Goal: Information Seeking & Learning: Learn about a topic

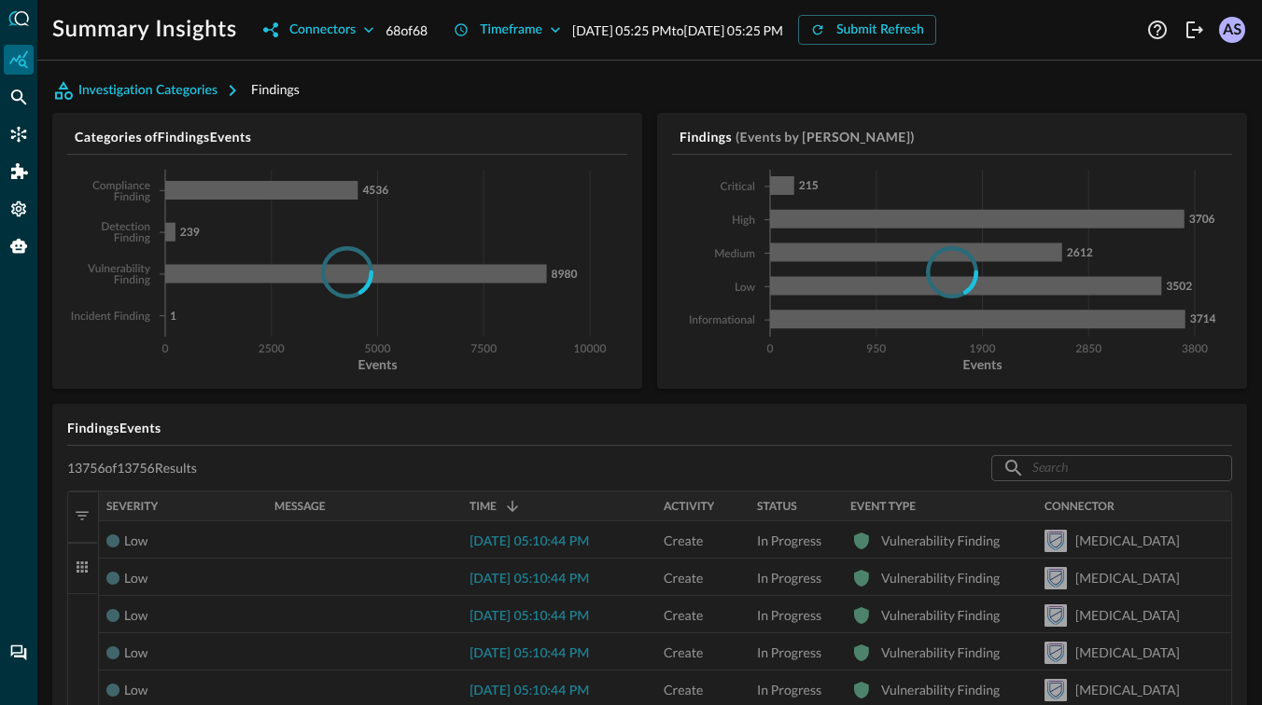
click at [252, 88] on span "Findings" at bounding box center [275, 89] width 49 height 16
click at [199, 89] on button "Investigation Categories" at bounding box center [151, 91] width 199 height 30
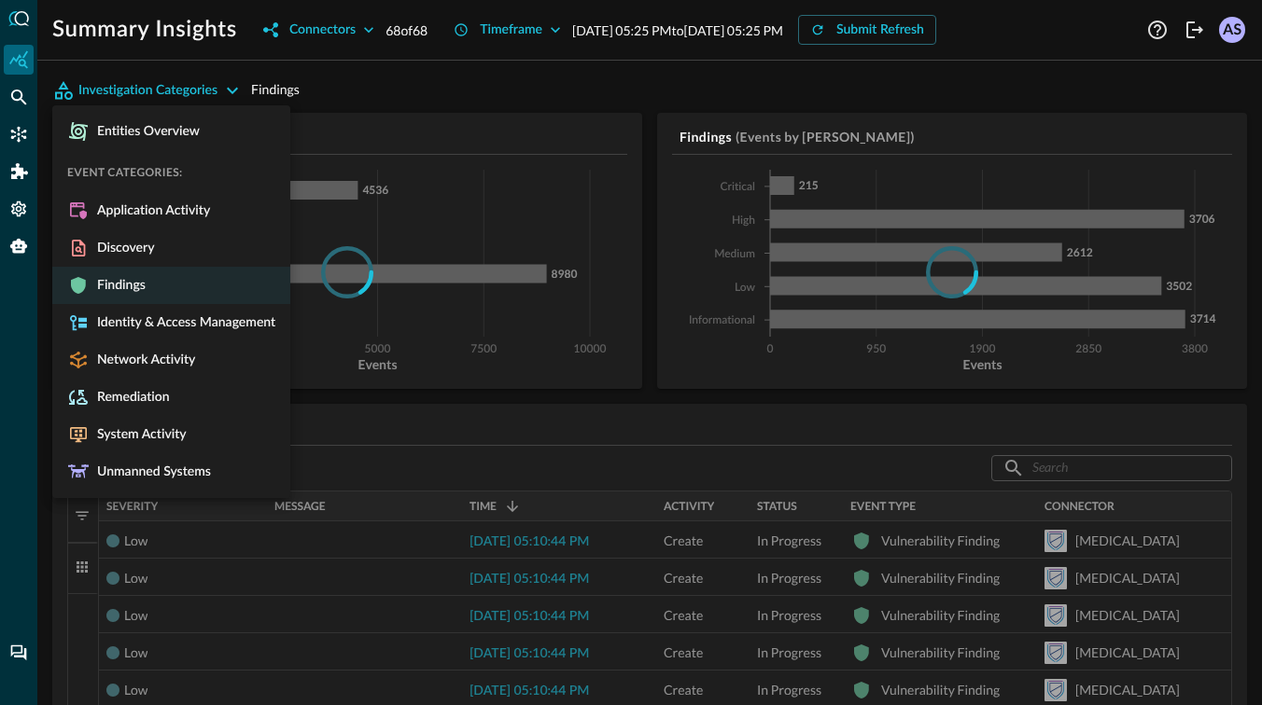
click at [335, 117] on div at bounding box center [631, 352] width 1262 height 705
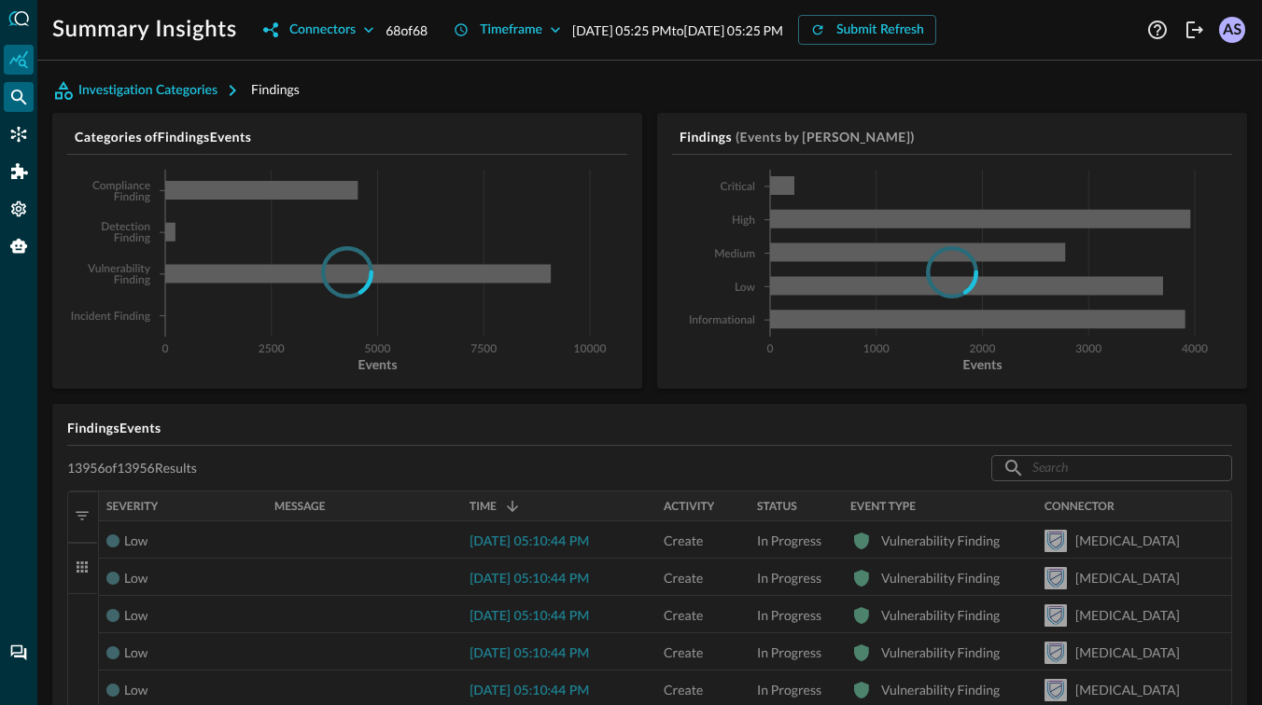
click at [20, 94] on icon "Federated Search" at bounding box center [18, 97] width 19 height 19
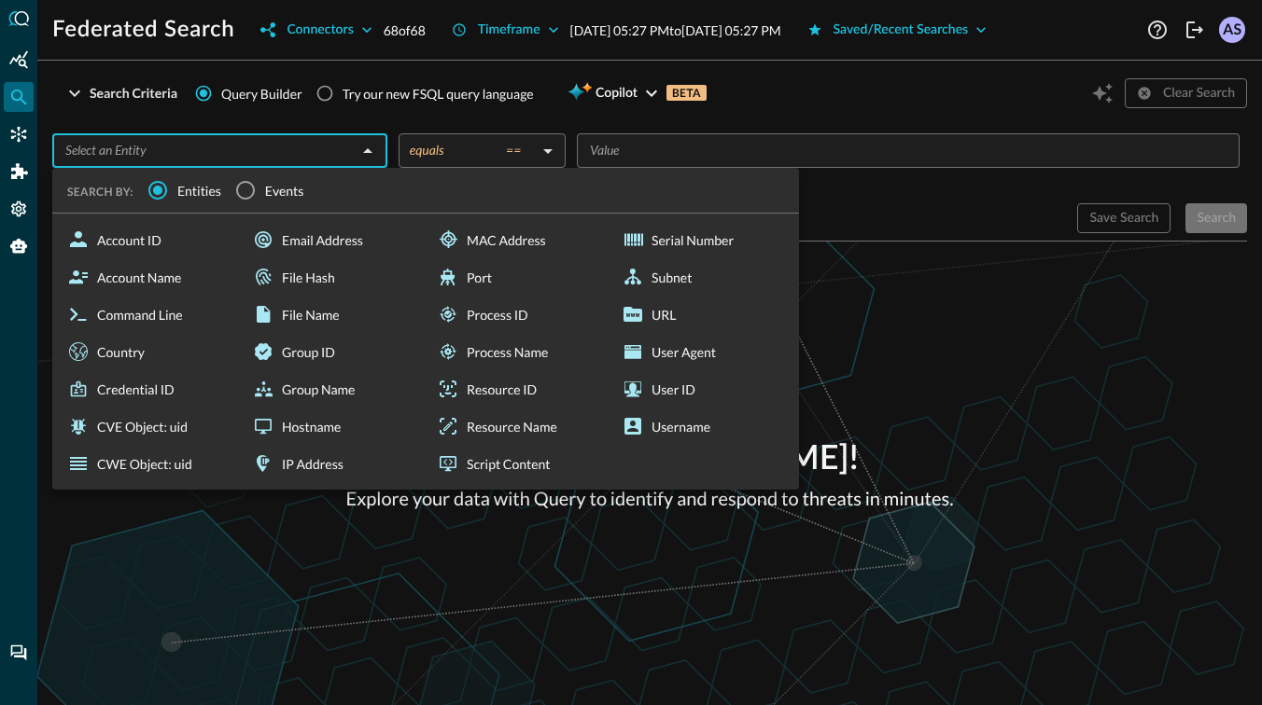
click at [213, 147] on input "text" at bounding box center [204, 150] width 293 height 23
click at [240, 186] on input "Events" at bounding box center [245, 190] width 39 height 39
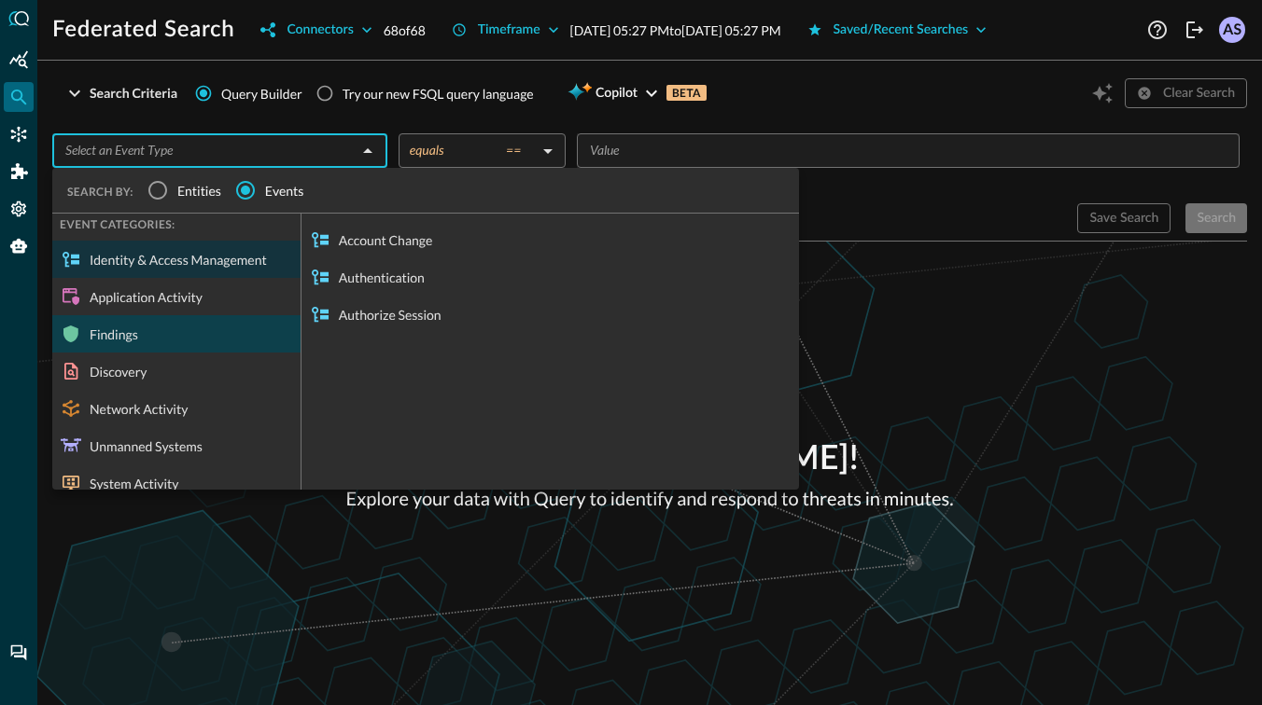
click at [158, 340] on div "Findings" at bounding box center [176, 333] width 248 height 37
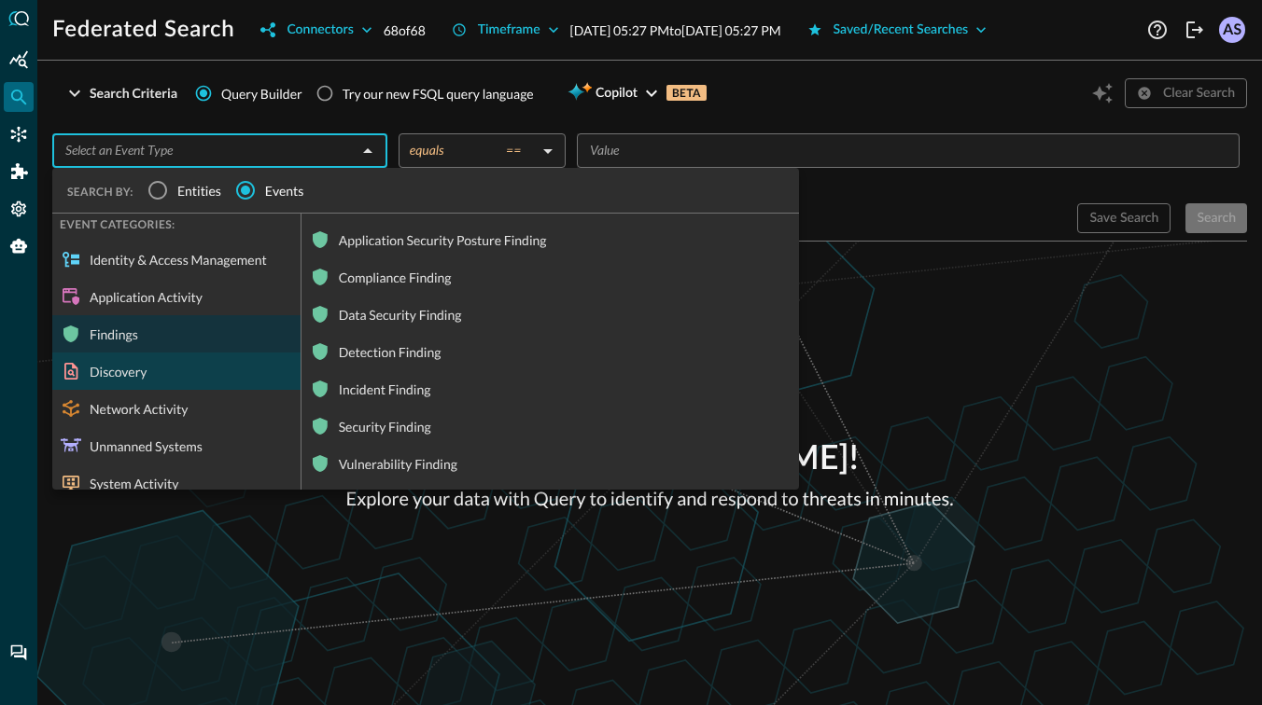
click at [161, 365] on div "Discovery" at bounding box center [176, 371] width 248 height 37
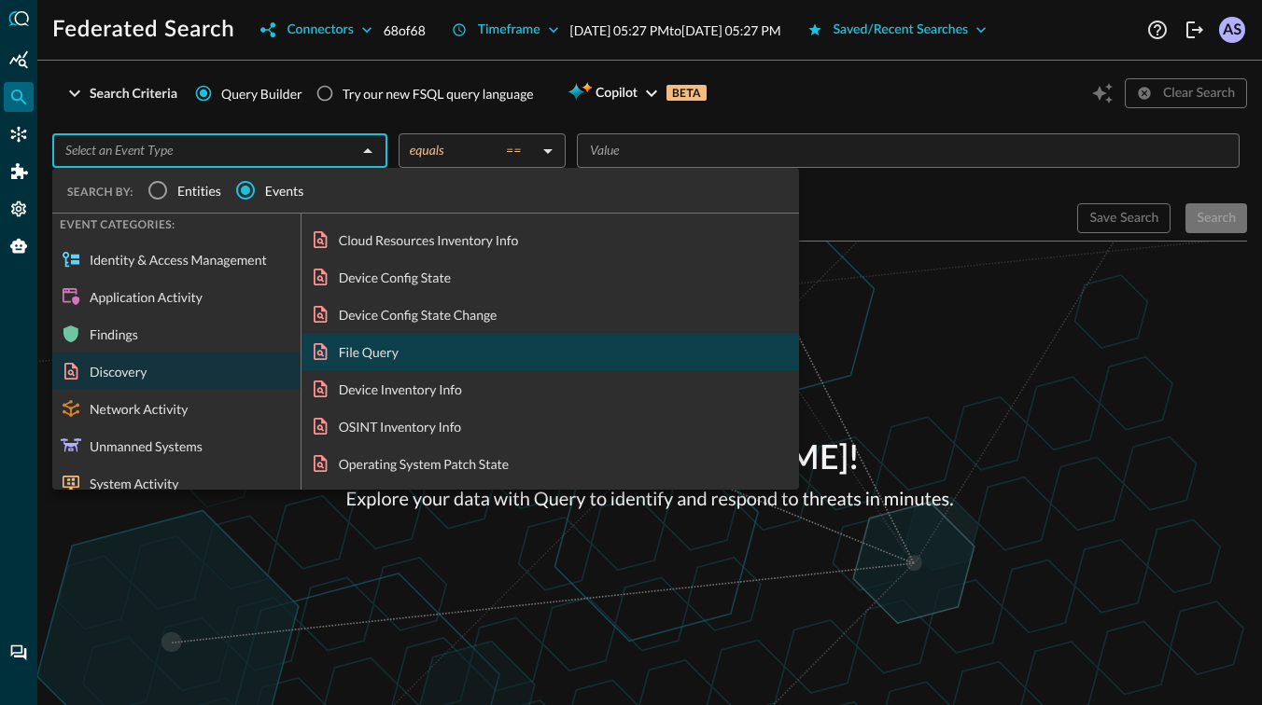
click at [388, 359] on div "File Query" at bounding box center [549, 351] width 497 height 37
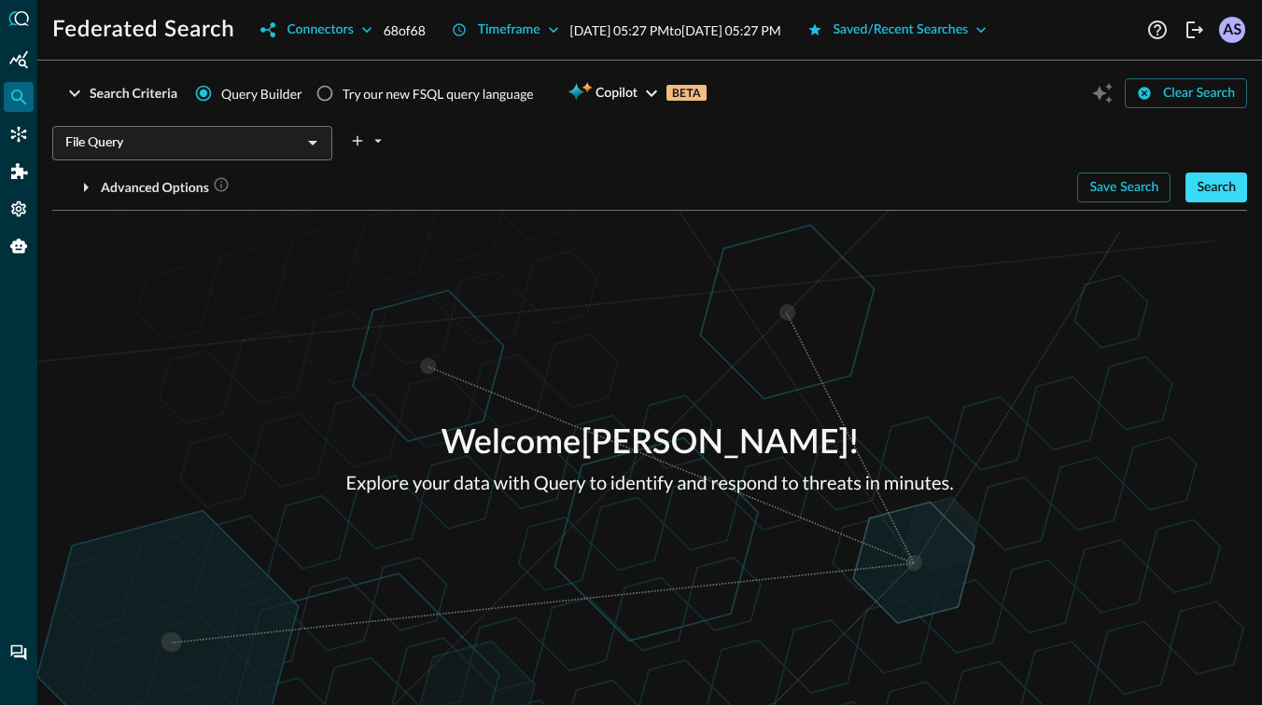
click at [1206, 182] on div "Search" at bounding box center [1215, 187] width 39 height 23
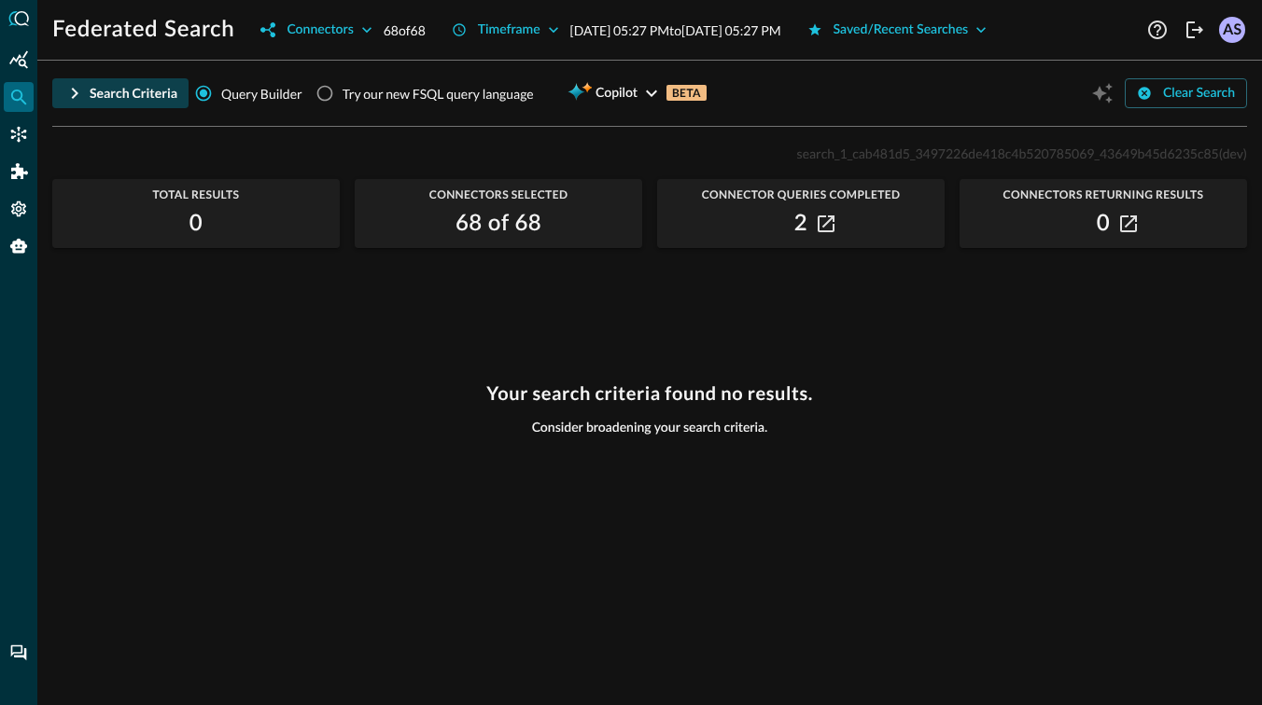
click at [122, 99] on div "Search Criteria" at bounding box center [134, 93] width 88 height 23
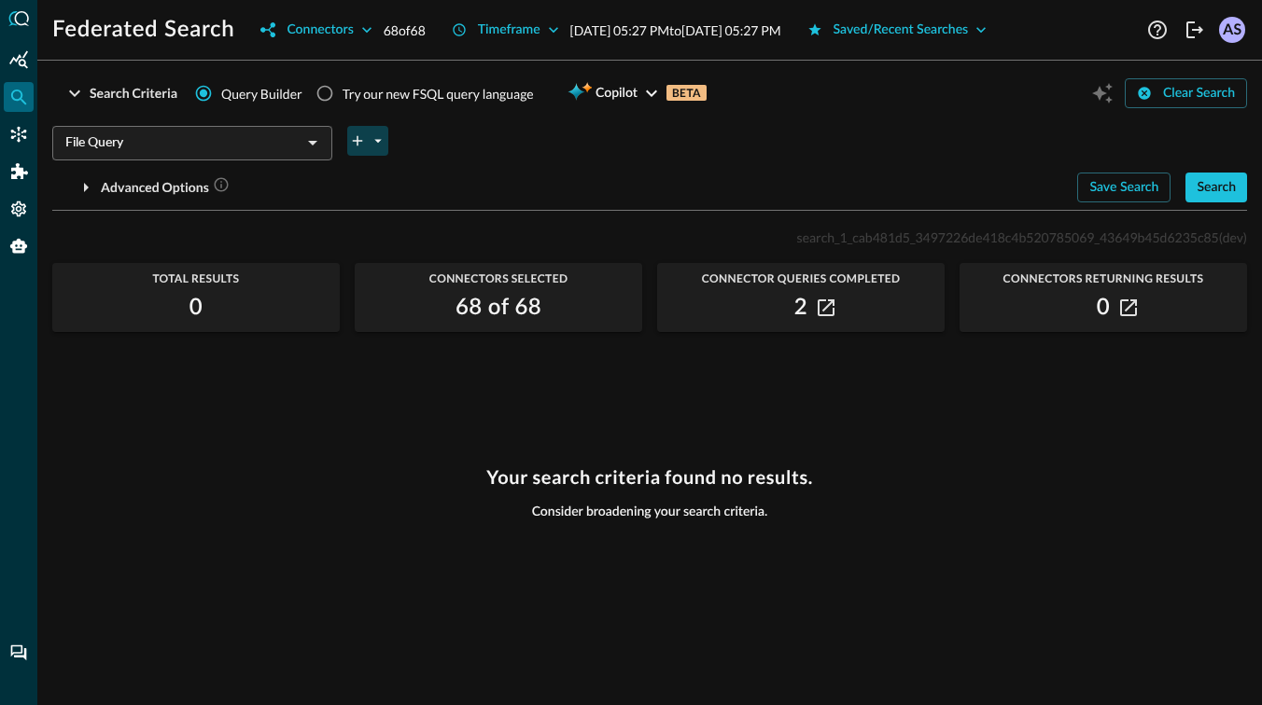
click at [360, 137] on icon "plus-arrow-button" at bounding box center [357, 141] width 17 height 17
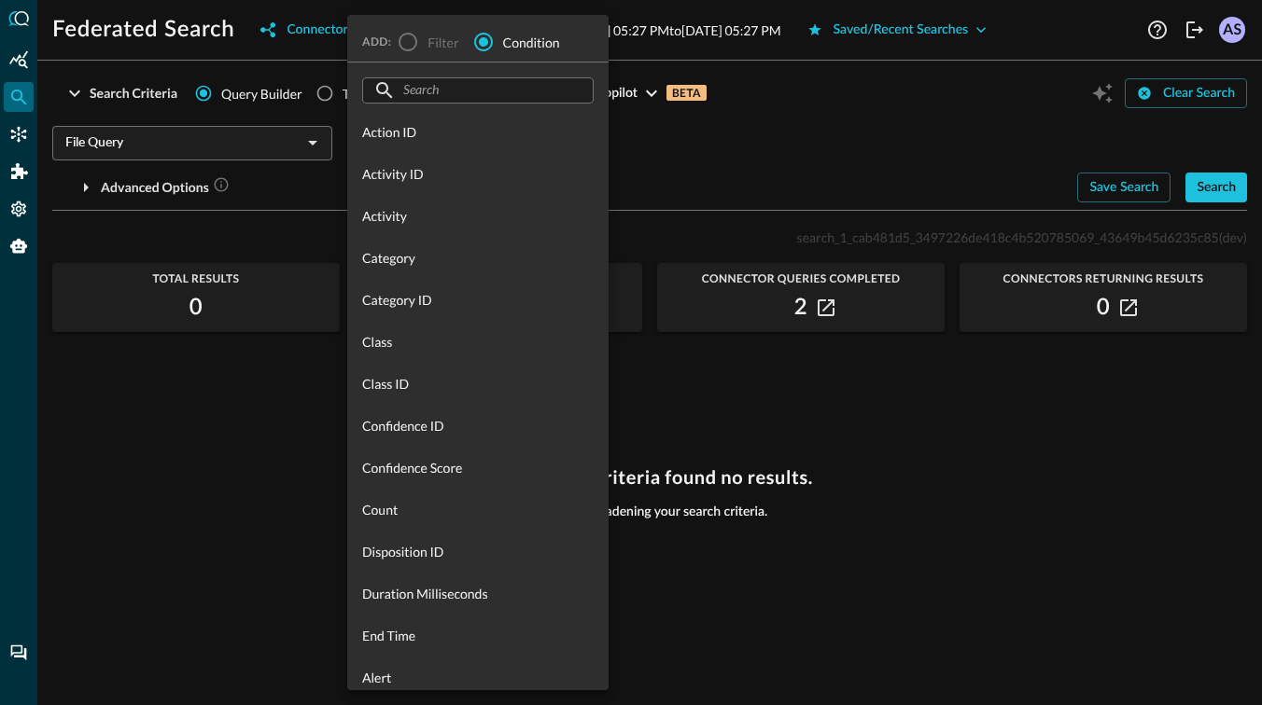
click at [428, 92] on input "text" at bounding box center [476, 90] width 147 height 35
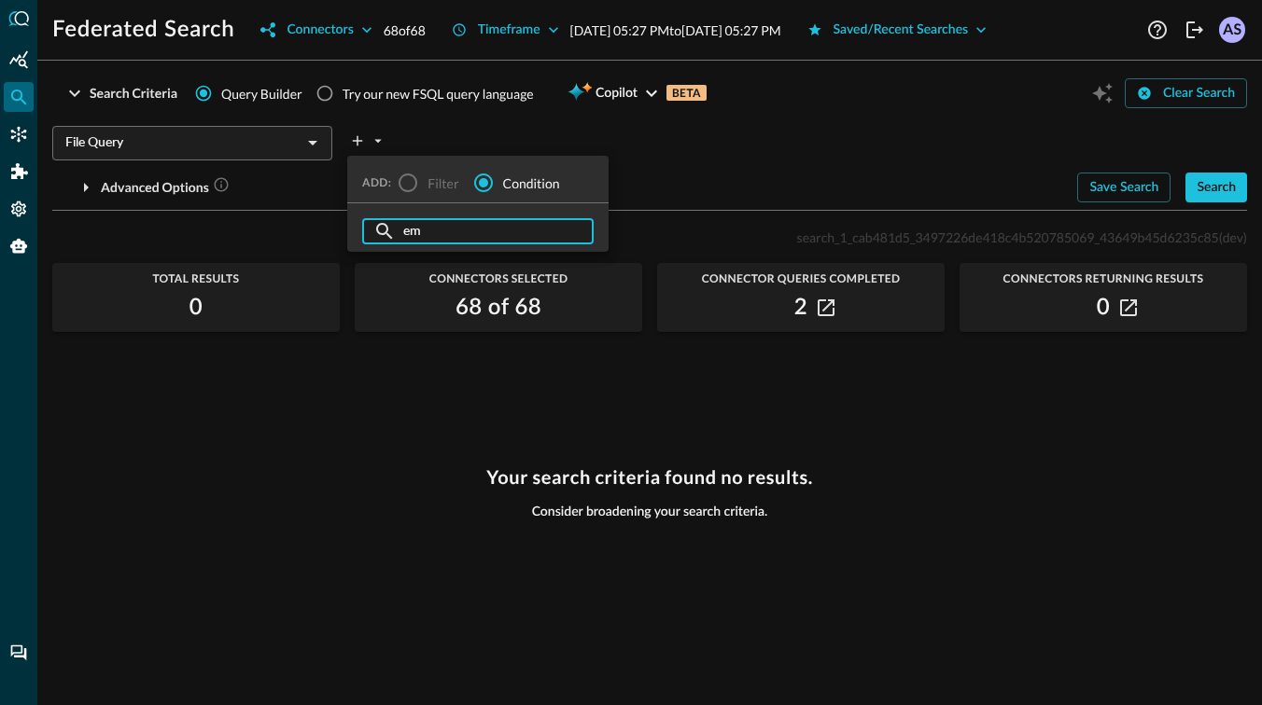
type input "e"
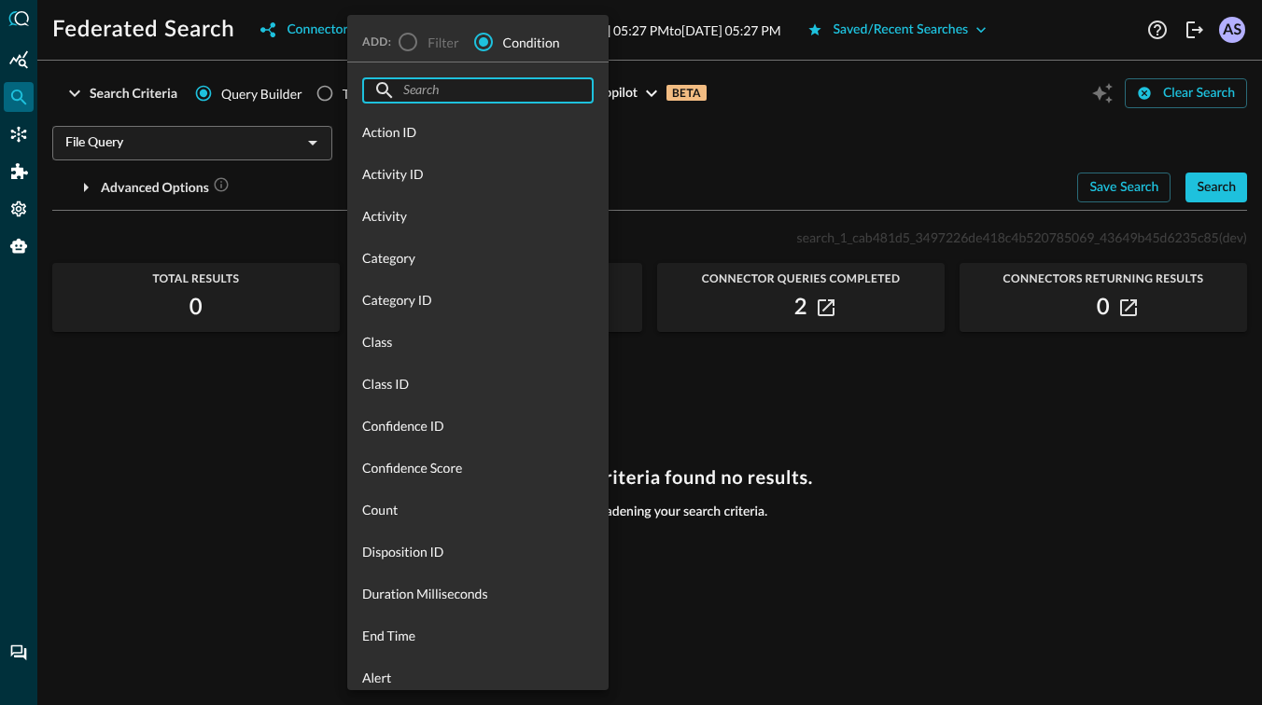
click at [209, 94] on div at bounding box center [631, 352] width 1262 height 705
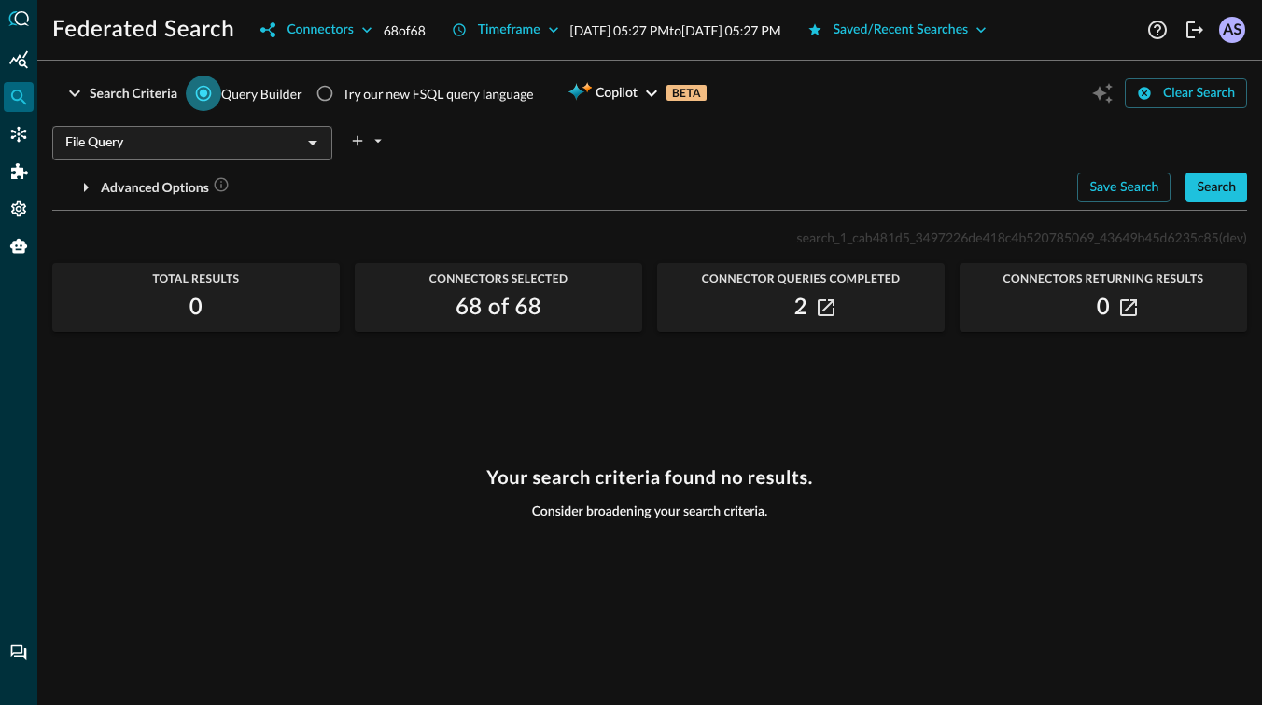
click at [209, 94] on input "Query Builder" at bounding box center [203, 93] width 35 height 35
click at [161, 94] on div "Search Criteria" at bounding box center [134, 93] width 88 height 23
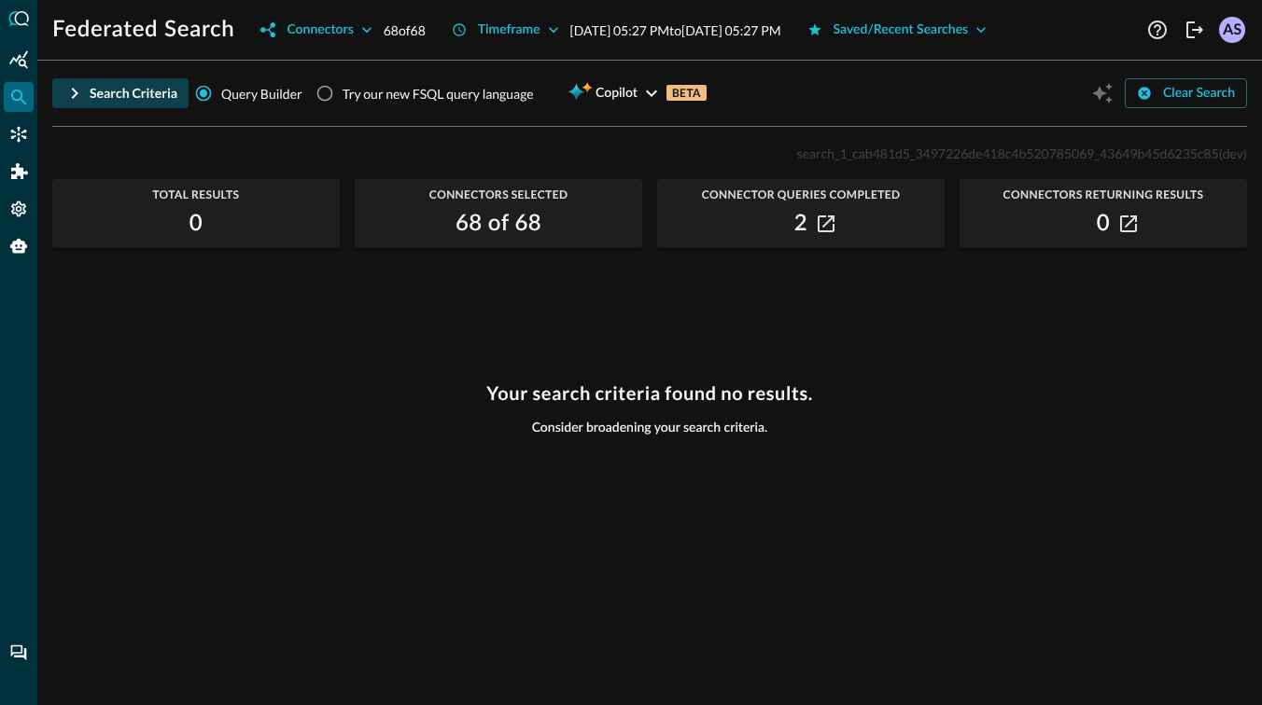
click at [157, 105] on button "Search Criteria" at bounding box center [120, 93] width 136 height 30
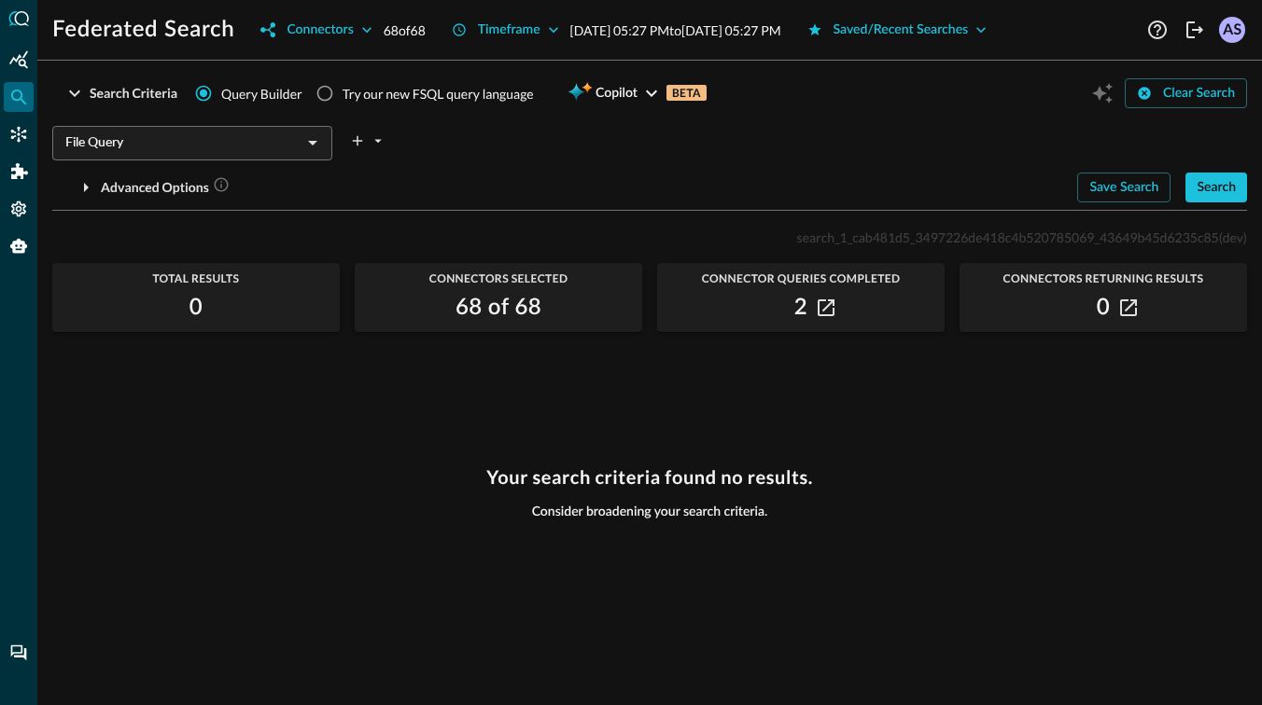
click at [259, 82] on label "Query Builder" at bounding box center [244, 93] width 117 height 35
click at [221, 82] on input "Query Builder" at bounding box center [203, 93] width 35 height 35
click at [342, 90] on div "Try our new FSQL query language" at bounding box center [437, 94] width 191 height 20
click at [342, 90] on input "Try our new FSQL query language" at bounding box center [324, 93] width 35 height 35
radio input "true"
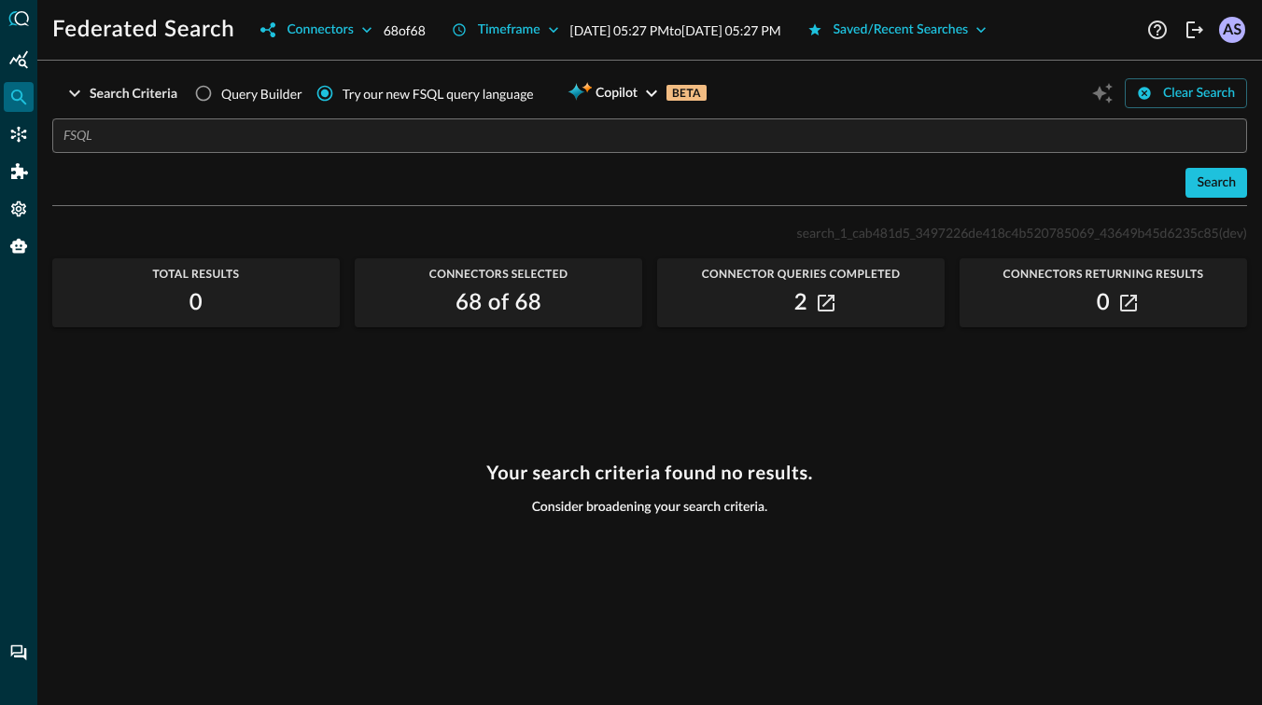
click at [223, 95] on span "Query Builder" at bounding box center [261, 94] width 81 height 20
click at [221, 95] on input "Query Builder" at bounding box center [203, 93] width 35 height 35
radio input "true"
radio input "false"
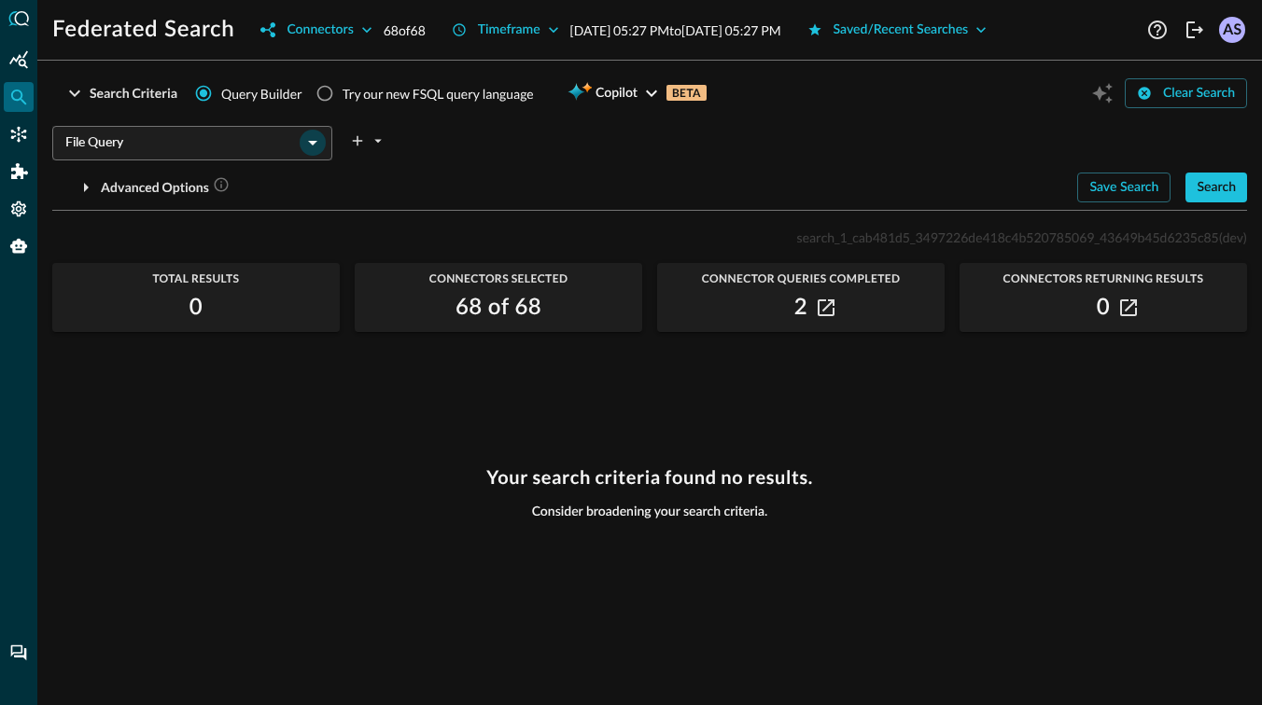
click at [314, 143] on icon "Open" at bounding box center [312, 143] width 22 height 22
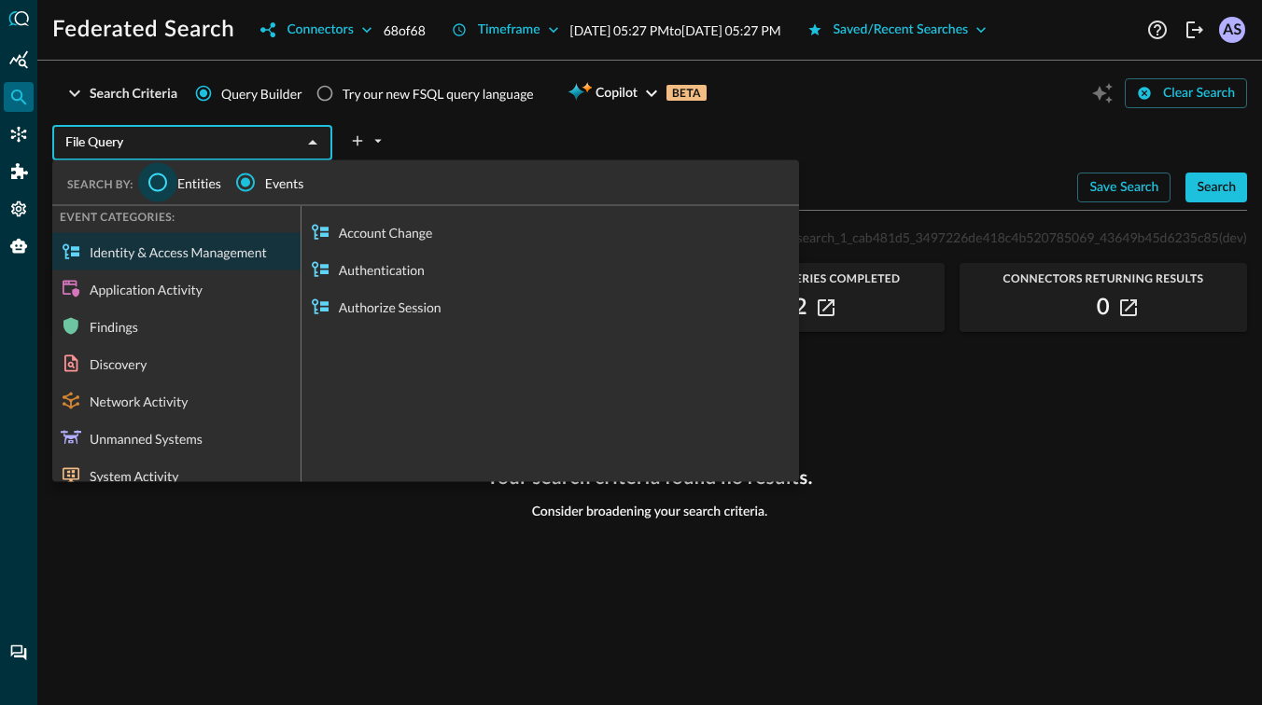
click at [166, 186] on input "Entities" at bounding box center [157, 182] width 39 height 39
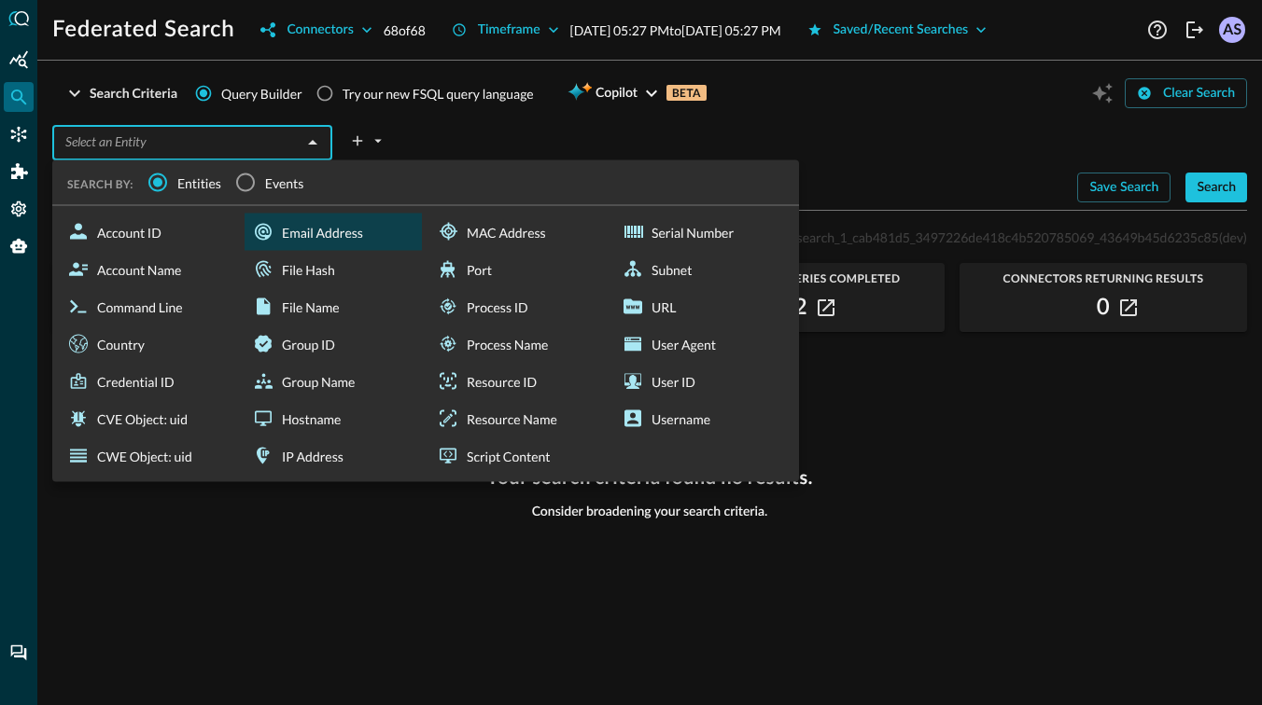
click at [316, 232] on div "Email Address" at bounding box center [332, 232] width 177 height 37
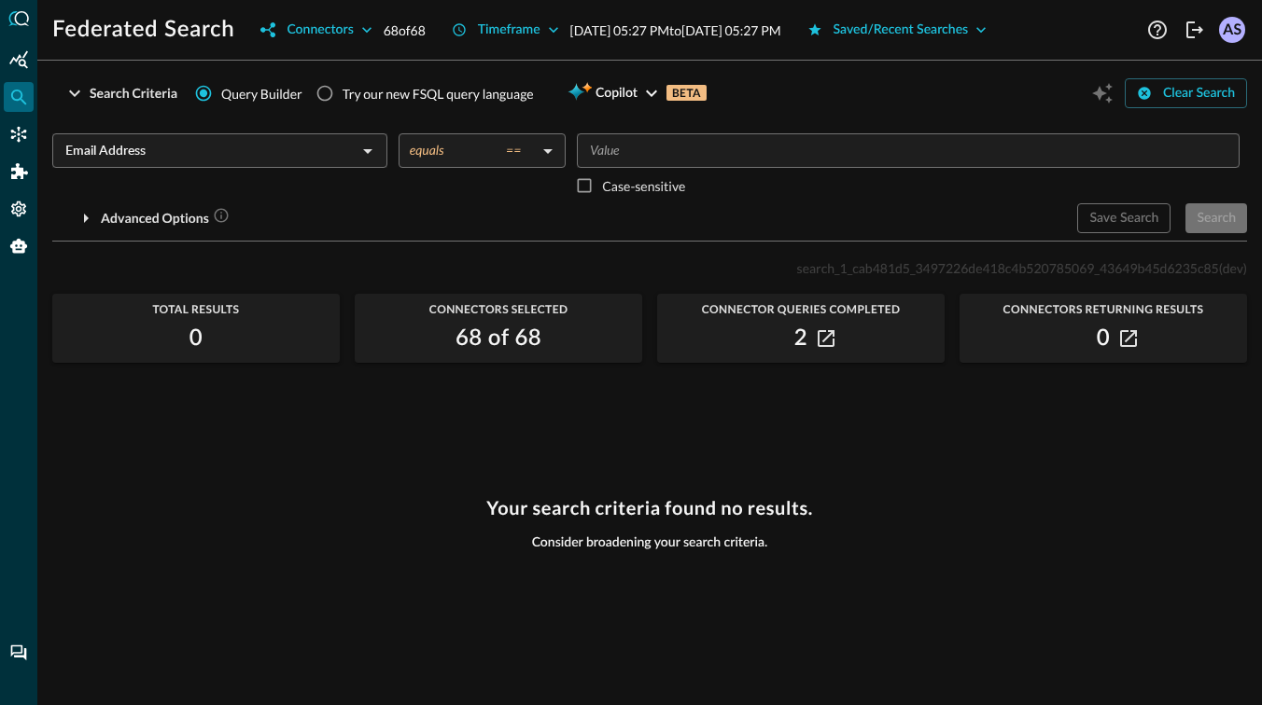
click at [518, 149] on body "Federated Search Connectors 68 of 68 Timeframe [DATE] 05:27 PM to [DATE] 05:27 …" at bounding box center [631, 352] width 1262 height 705
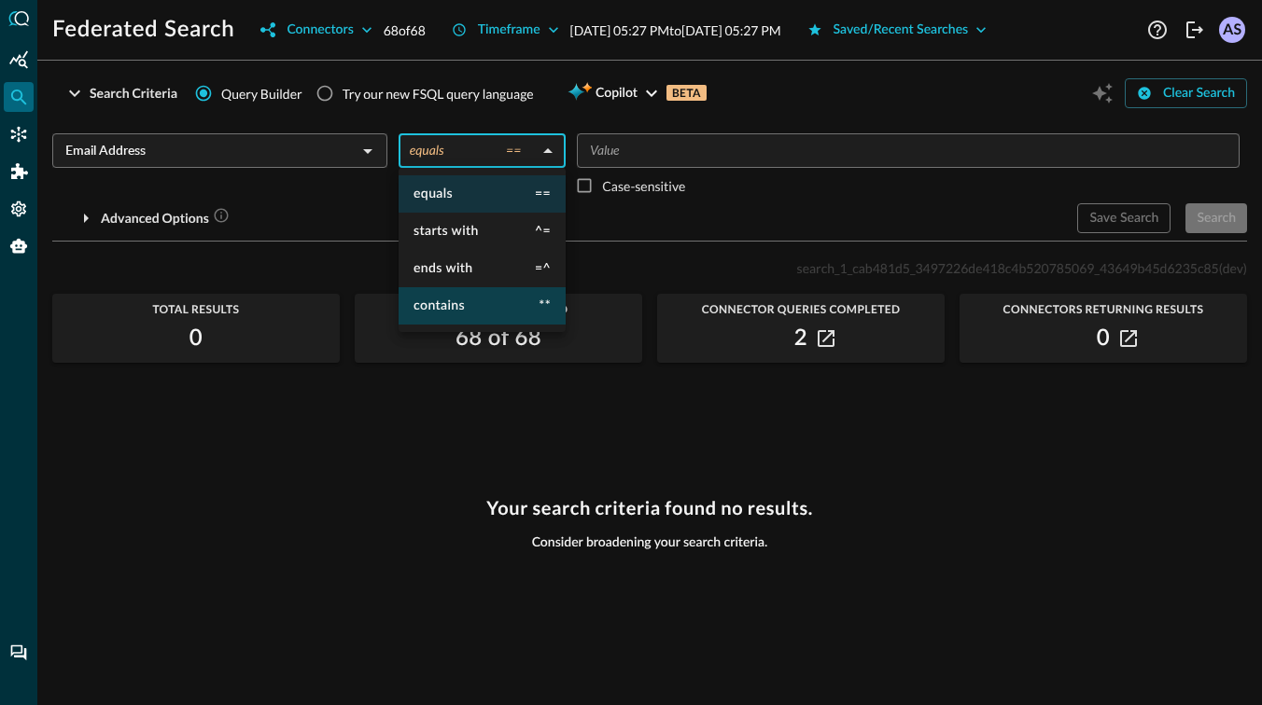
click at [465, 298] on li "contains **" at bounding box center [481, 305] width 167 height 37
type input "contains"
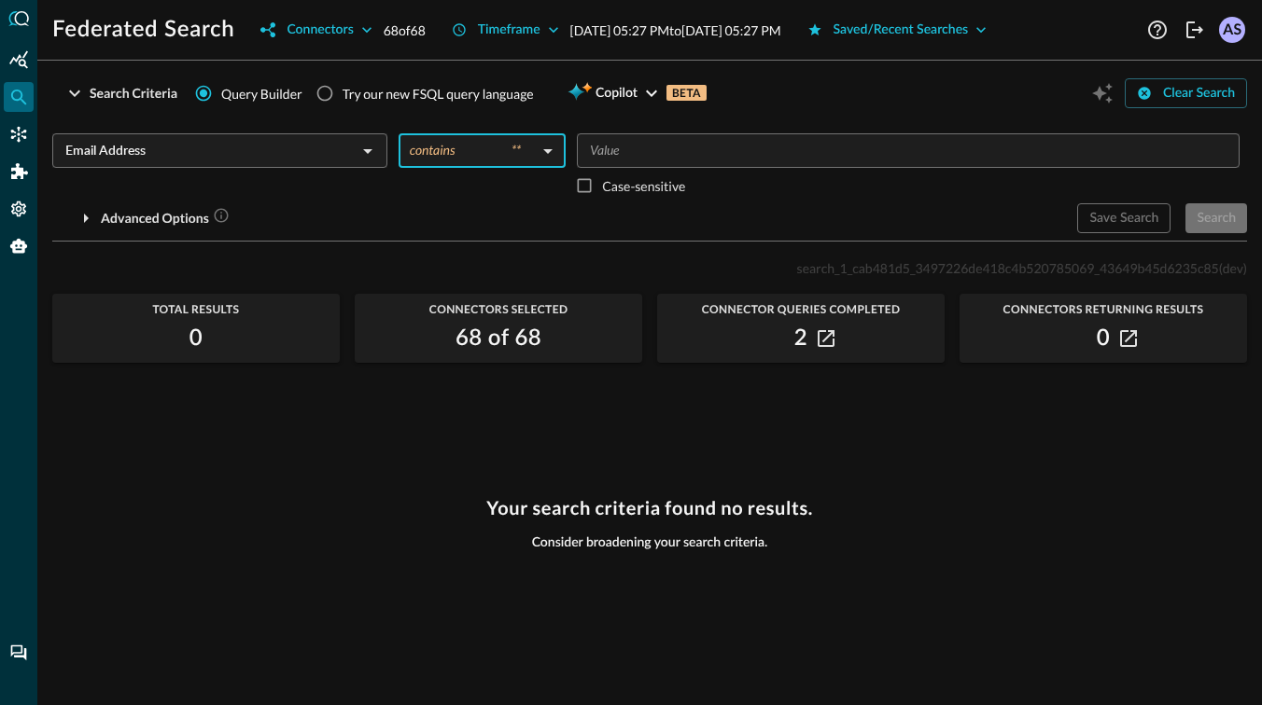
click at [649, 155] on input "Value" at bounding box center [906, 150] width 649 height 23
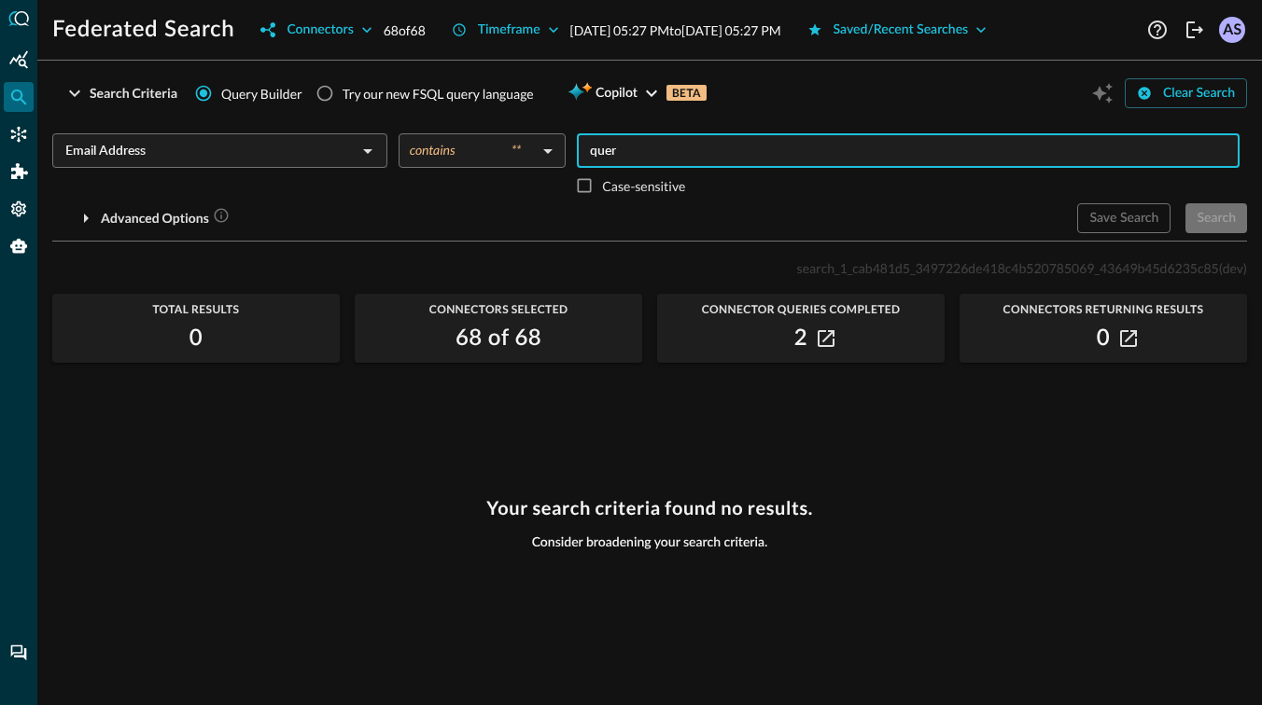
type input "query"
click at [1236, 228] on button "Search" at bounding box center [1216, 218] width 62 height 30
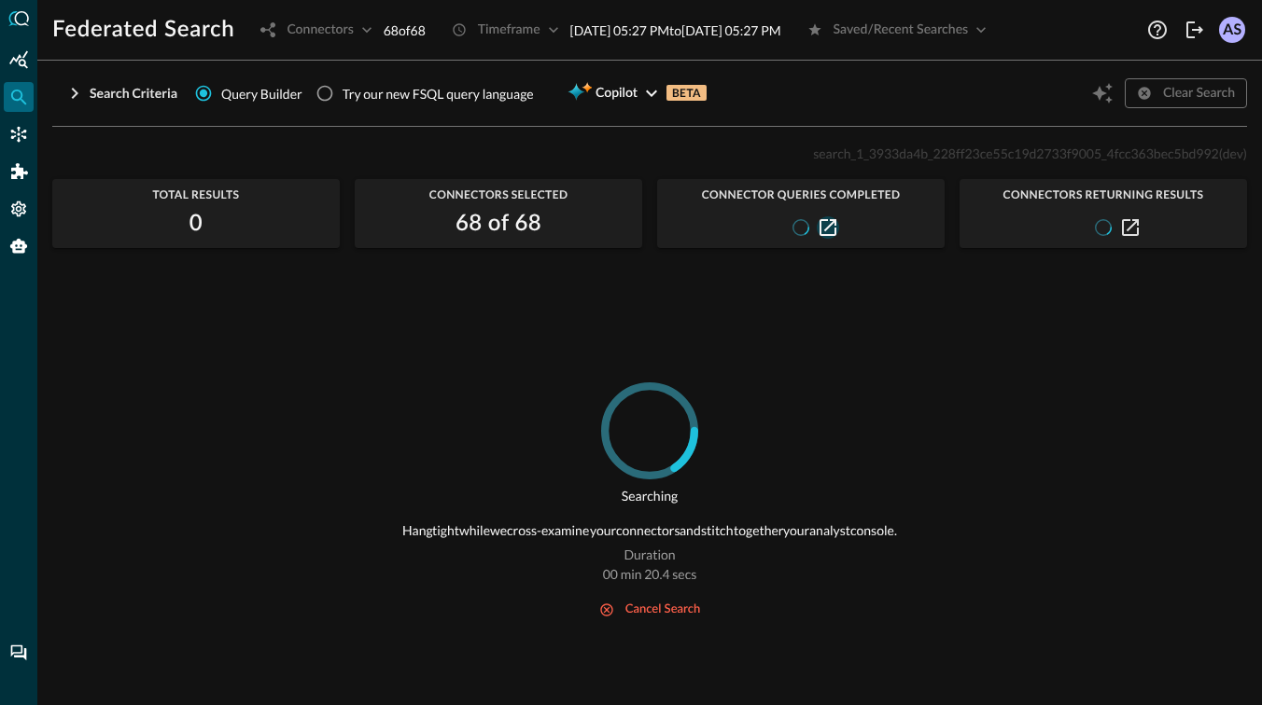
click at [830, 220] on icon "button" at bounding box center [827, 227] width 17 height 17
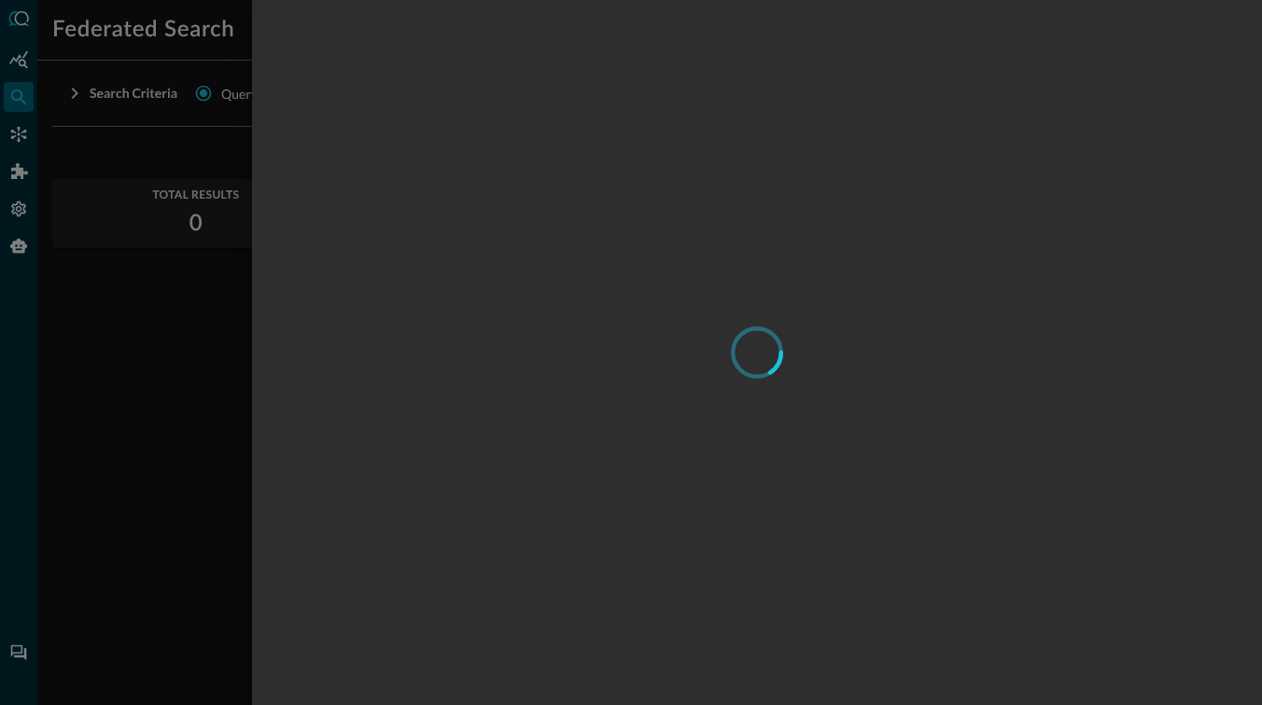
click at [159, 305] on div at bounding box center [631, 352] width 1262 height 705
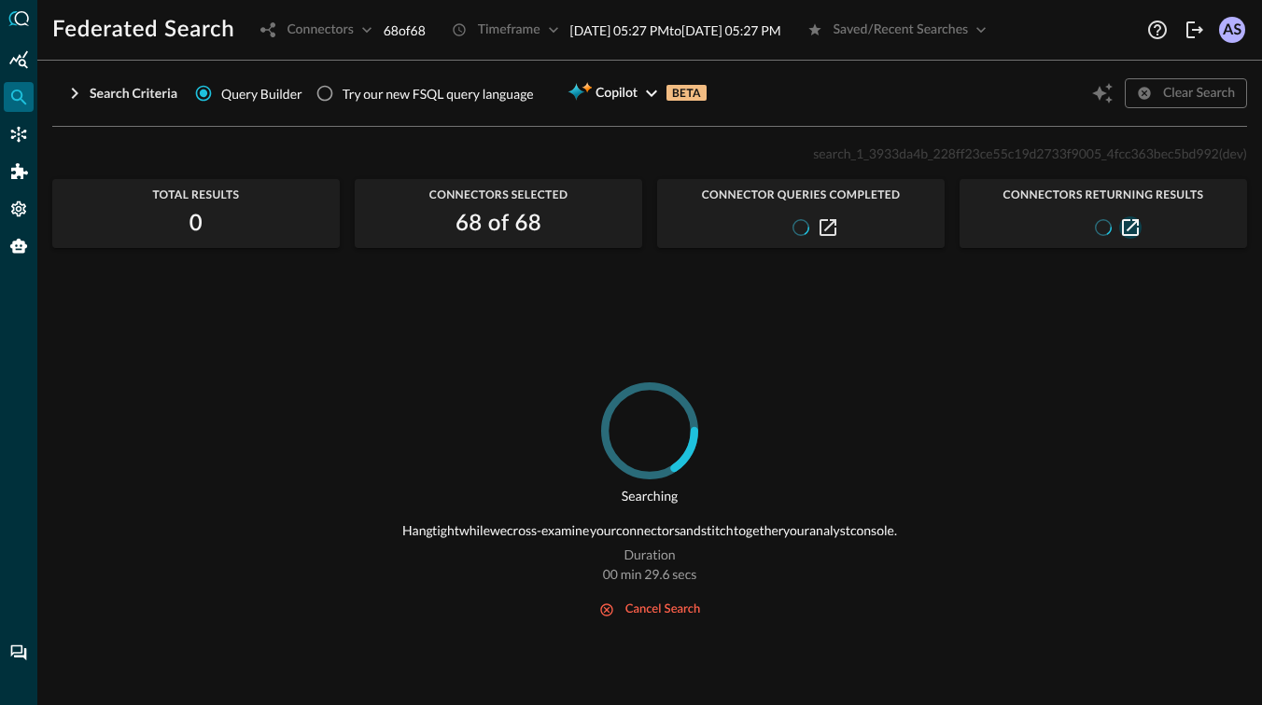
click at [1132, 227] on icon "button" at bounding box center [1130, 227] width 17 height 17
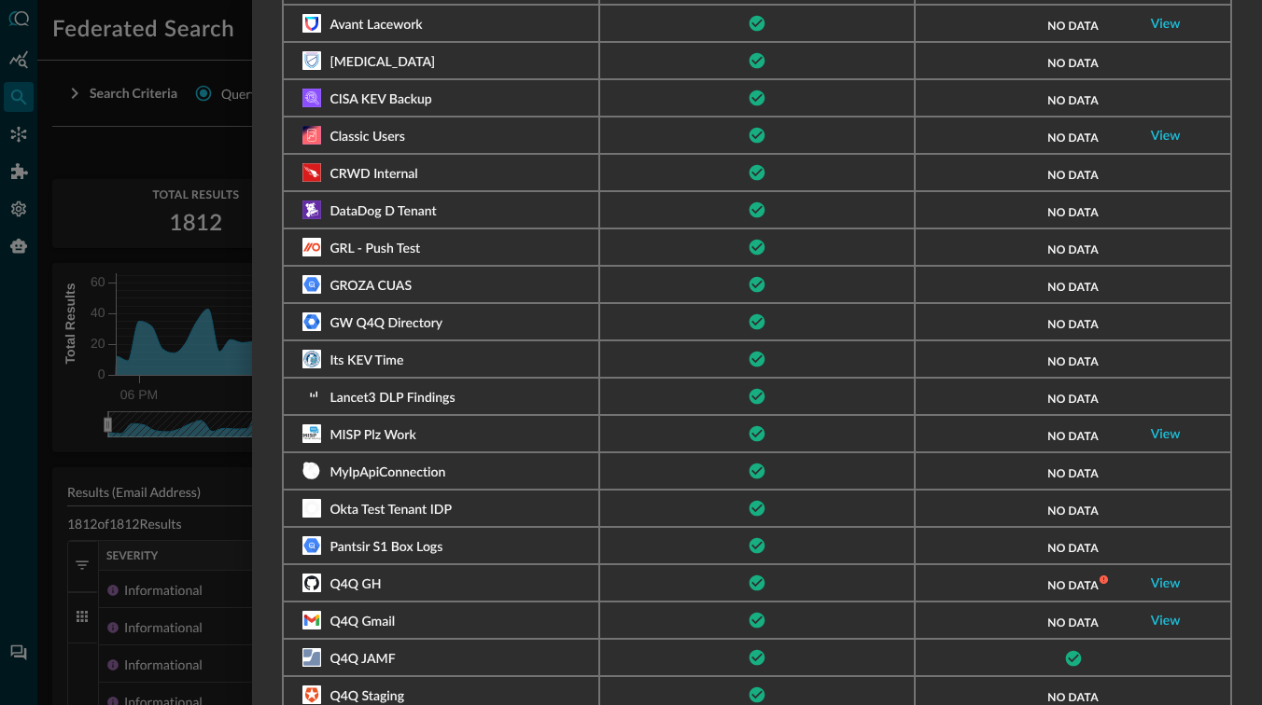
scroll to position [541, 0]
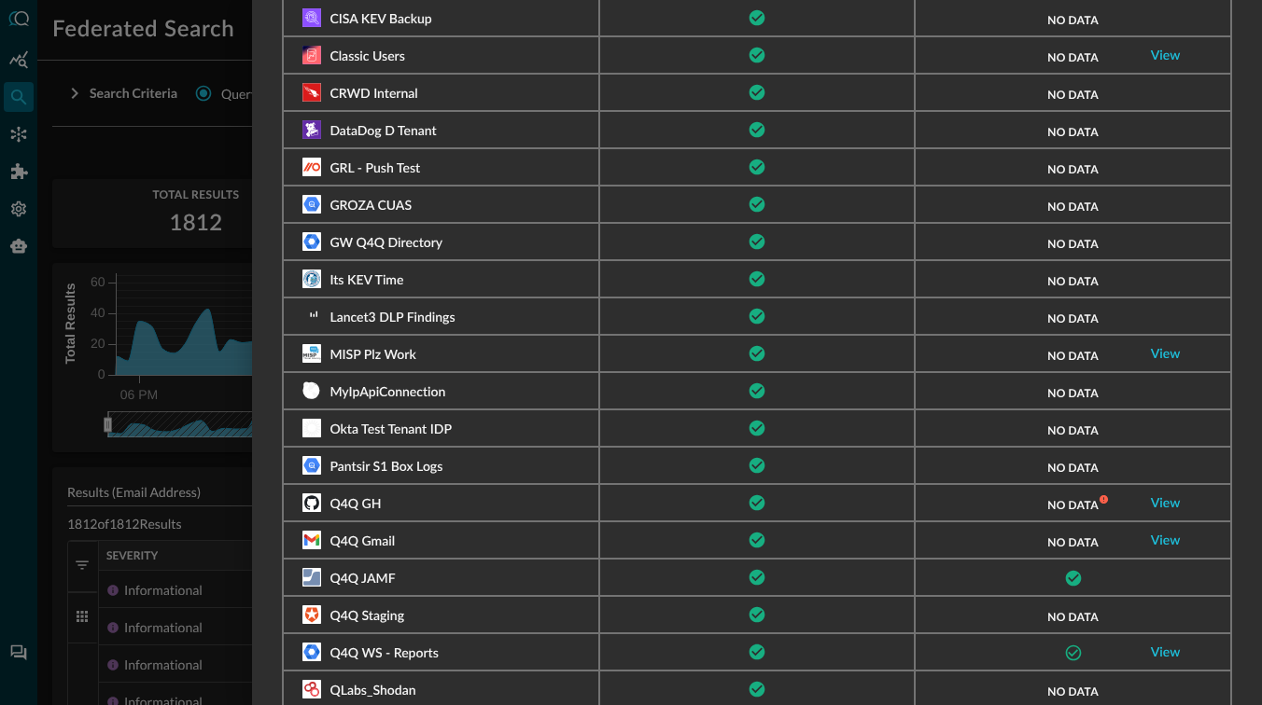
click at [150, 372] on div at bounding box center [631, 352] width 1262 height 705
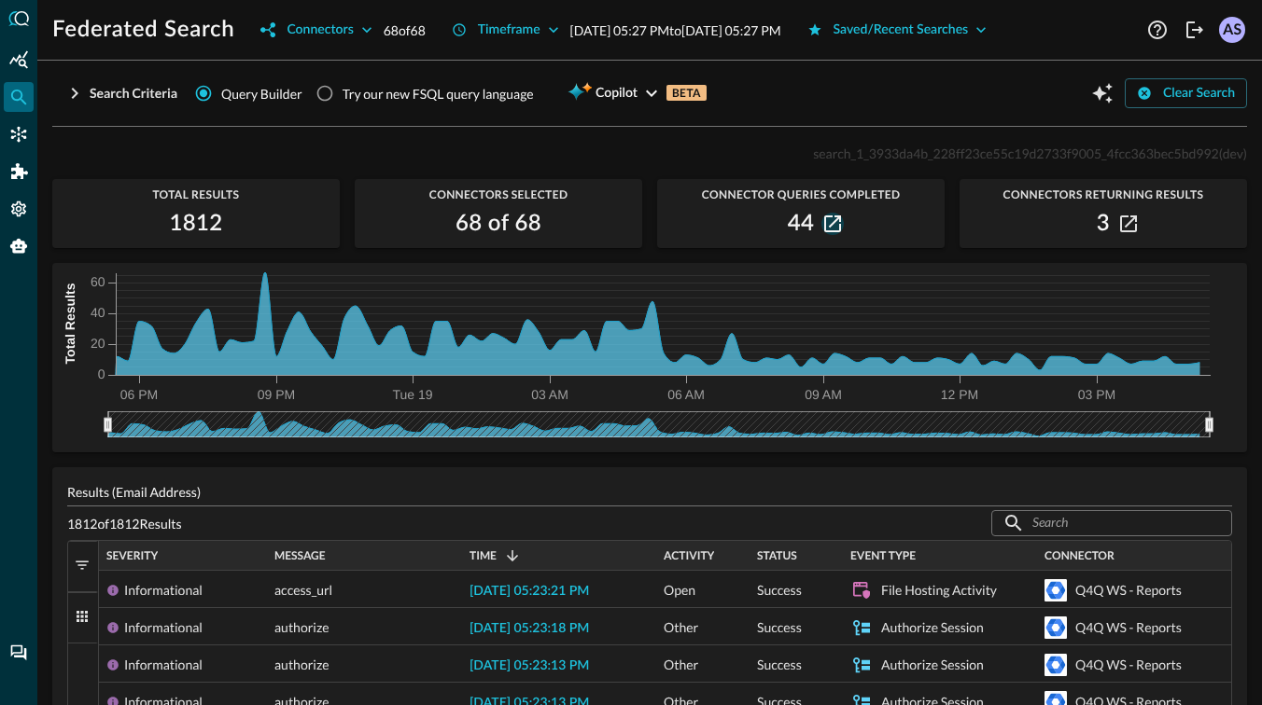
click at [839, 228] on icon "button" at bounding box center [832, 224] width 17 height 17
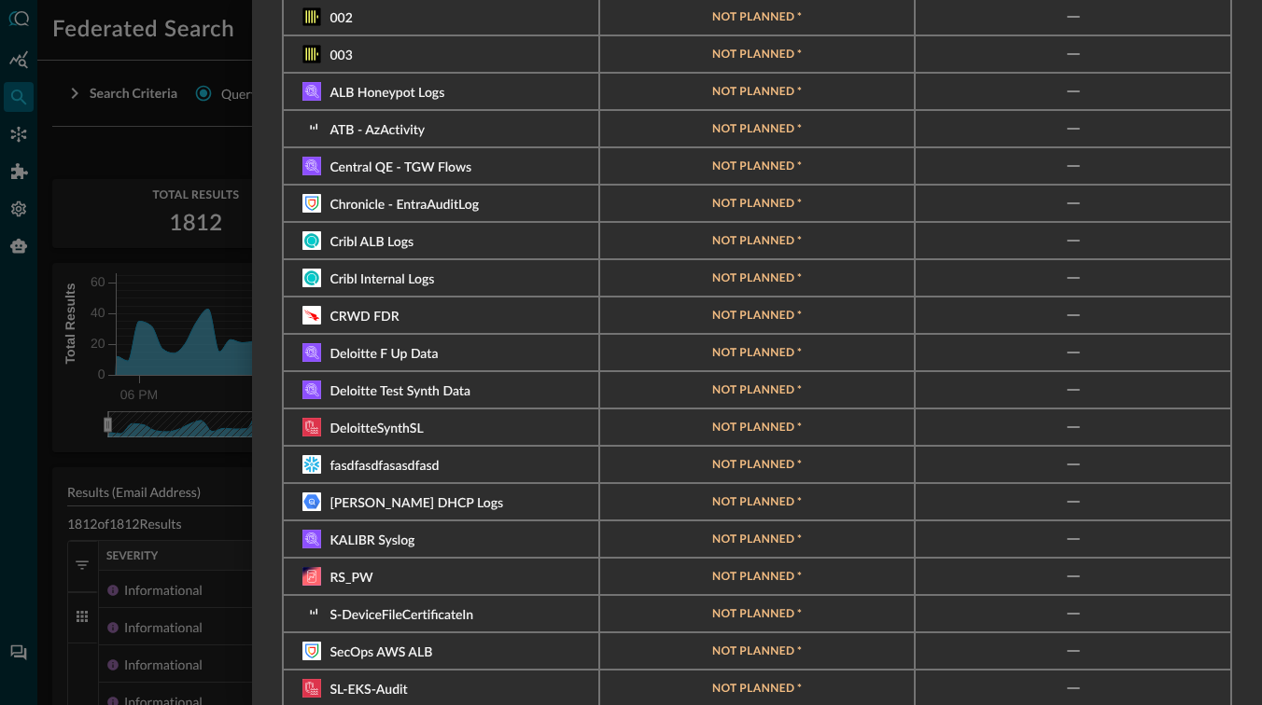
scroll to position [2049, 0]
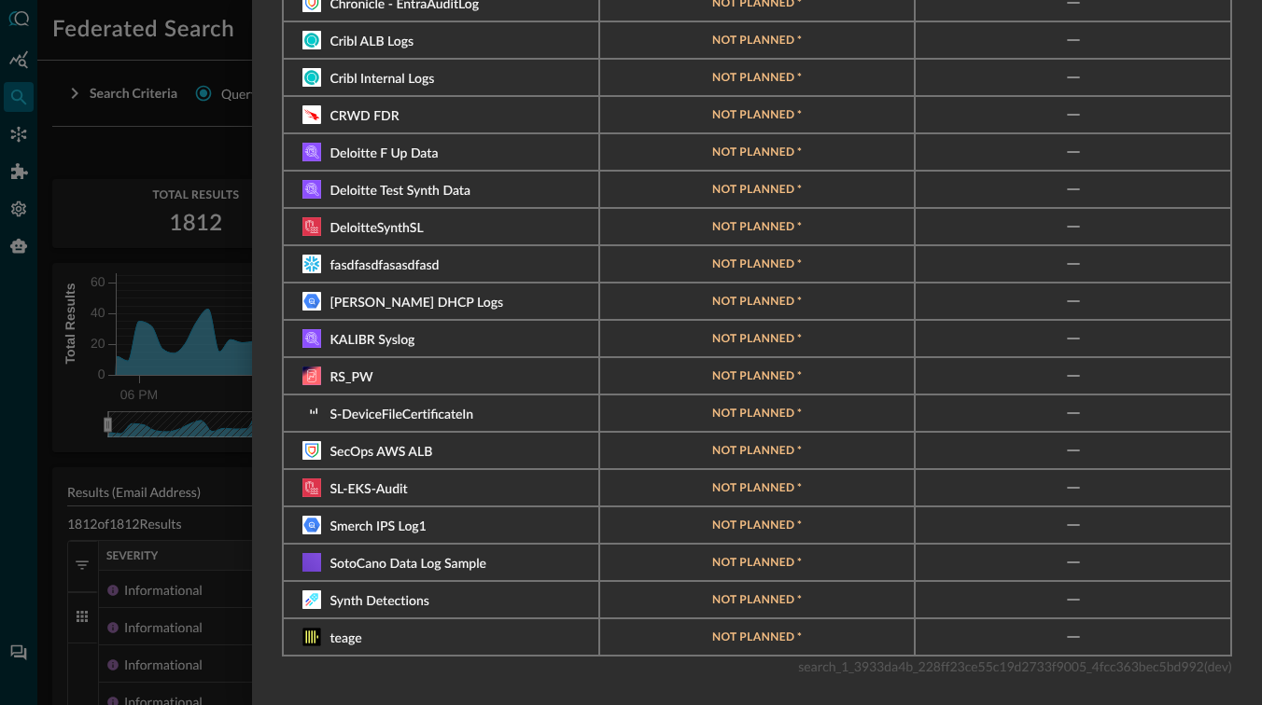
click at [70, 430] on div at bounding box center [631, 352] width 1262 height 705
